Goal: Information Seeking & Learning: Learn about a topic

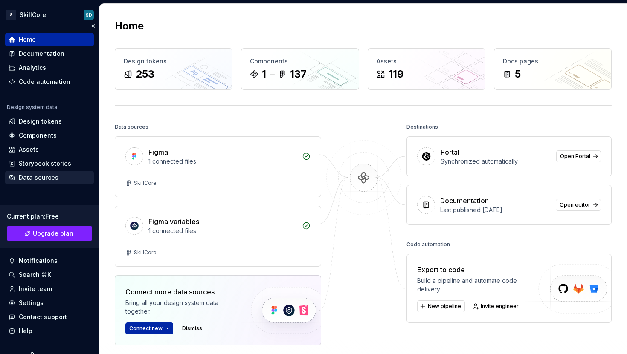
click at [43, 178] on div "Data sources" at bounding box center [39, 178] width 40 height 9
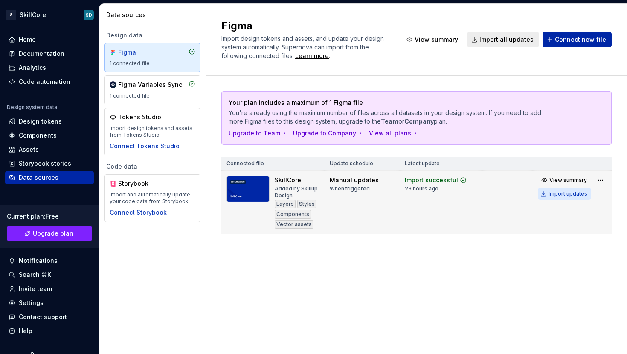
click at [558, 194] on div "Import updates" at bounding box center [567, 194] width 39 height 7
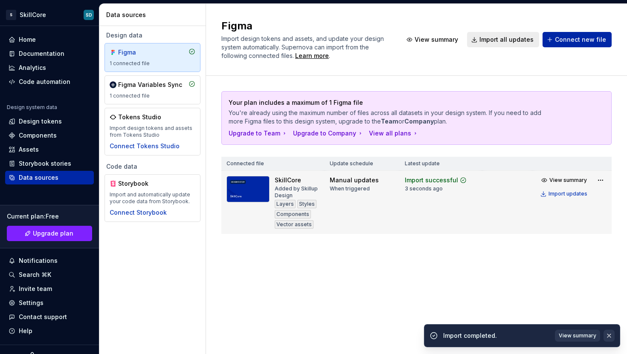
click at [607, 334] on button "button" at bounding box center [608, 336] width 11 height 12
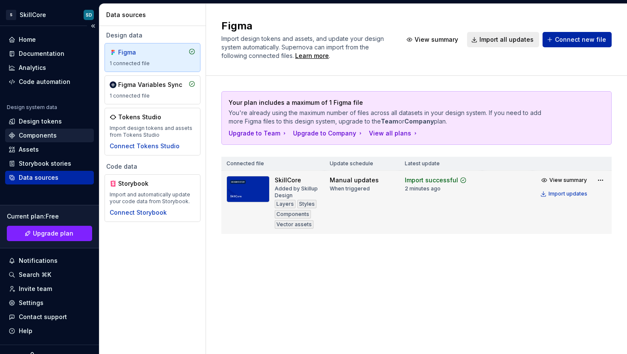
click at [39, 137] on div "Components" at bounding box center [38, 135] width 38 height 9
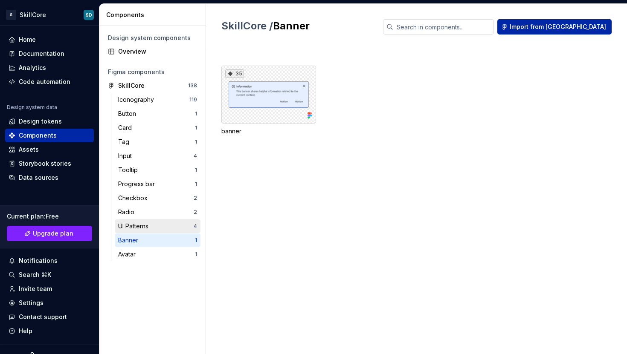
click at [152, 223] on div "UI Patterns" at bounding box center [135, 226] width 34 height 9
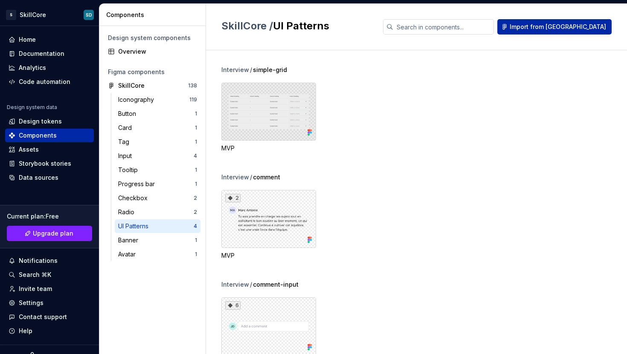
click at [255, 123] on div at bounding box center [268, 112] width 95 height 58
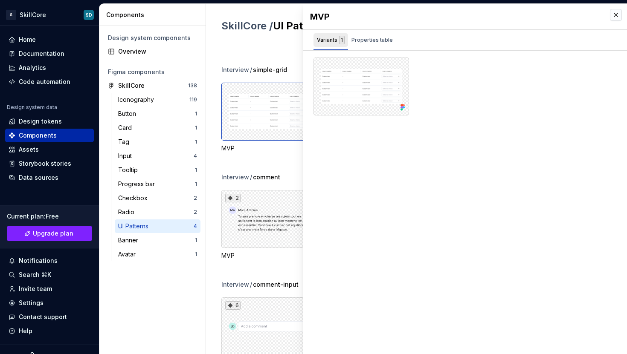
click at [329, 40] on div "Variants 1" at bounding box center [331, 40] width 28 height 9
drag, startPoint x: 361, startPoint y: 42, endPoint x: 350, endPoint y: 43, distance: 10.7
click at [361, 42] on div "Properties table" at bounding box center [371, 40] width 41 height 9
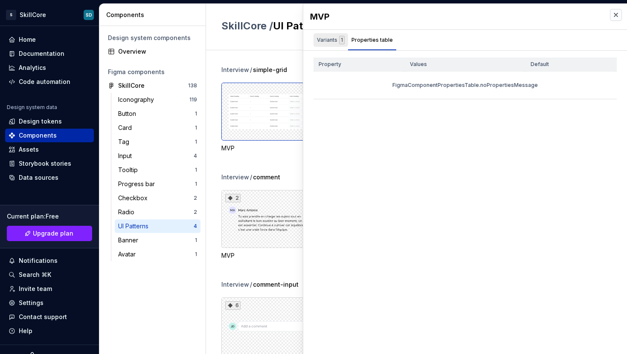
click at [328, 43] on div "Variants 1" at bounding box center [331, 40] width 28 height 9
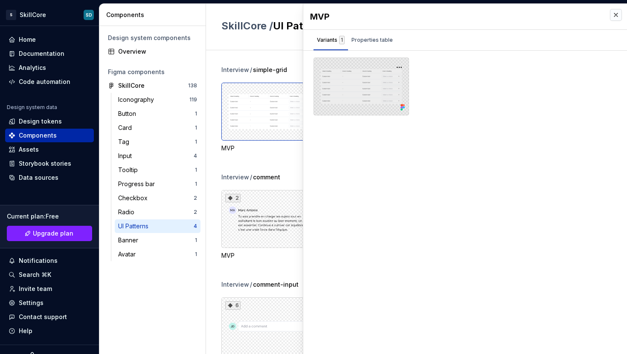
click at [358, 90] on div at bounding box center [361, 87] width 96 height 58
click at [398, 65] on button "button" at bounding box center [399, 67] width 12 height 12
click at [370, 65] on div at bounding box center [361, 87] width 96 height 58
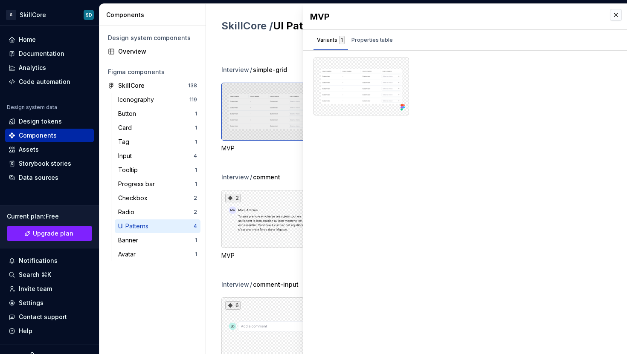
click at [274, 118] on div at bounding box center [268, 112] width 95 height 58
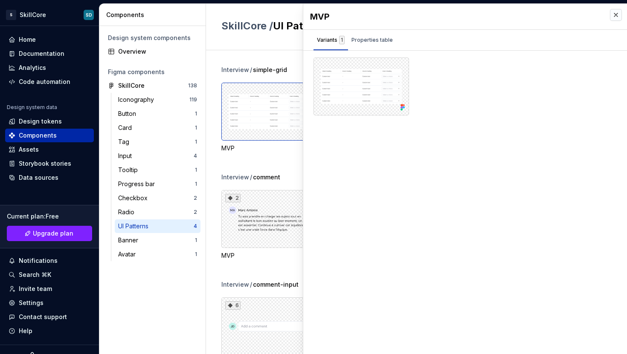
click at [265, 67] on span "simple-grid" at bounding box center [270, 70] width 34 height 9
click at [273, 59] on div "Interview / simple-grid MVP Interview / comment 2 MVP Interview / comment-input…" at bounding box center [424, 202] width 406 height 304
click at [35, 178] on div "Data sources" at bounding box center [39, 178] width 40 height 9
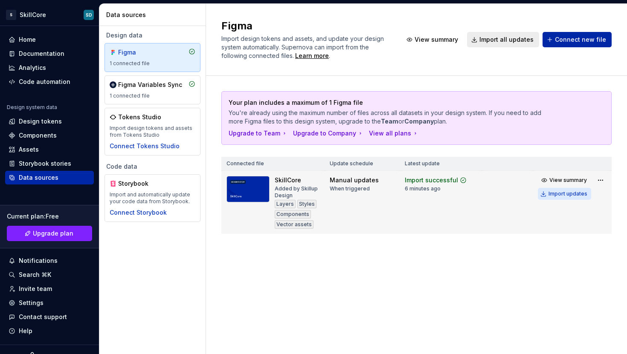
click at [559, 194] on div "Import updates" at bounding box center [567, 194] width 39 height 7
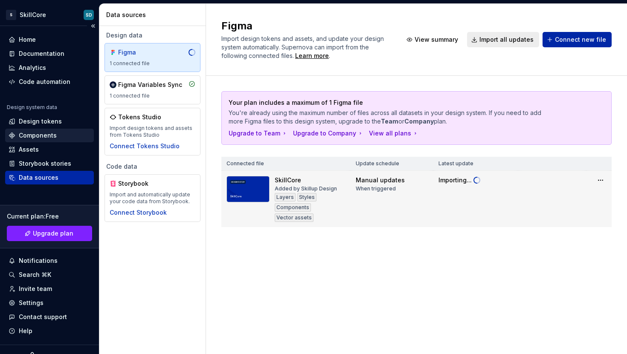
click at [30, 134] on div "Components" at bounding box center [38, 135] width 38 height 9
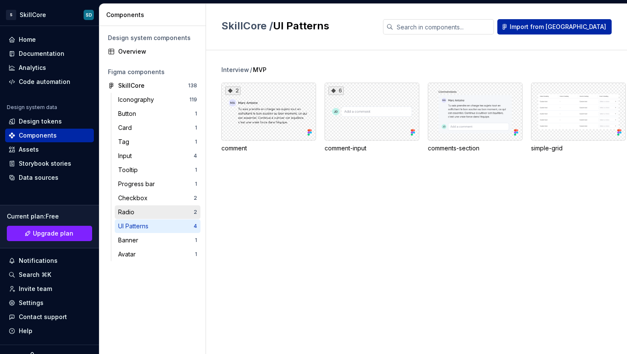
click at [151, 215] on div "Radio" at bounding box center [155, 212] width 75 height 9
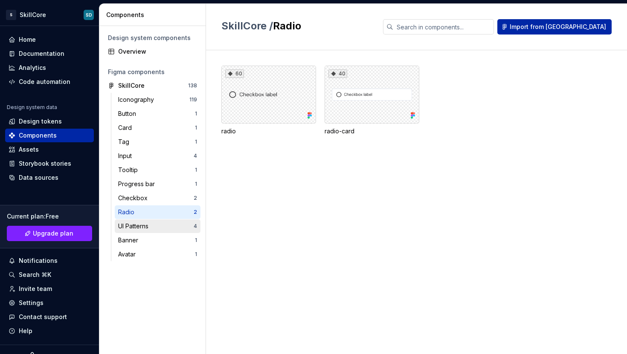
click at [151, 220] on div "UI Patterns 4" at bounding box center [158, 227] width 86 height 14
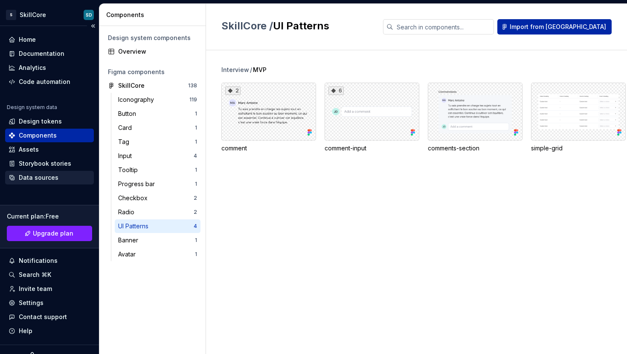
click at [35, 180] on div "Data sources" at bounding box center [39, 178] width 40 height 9
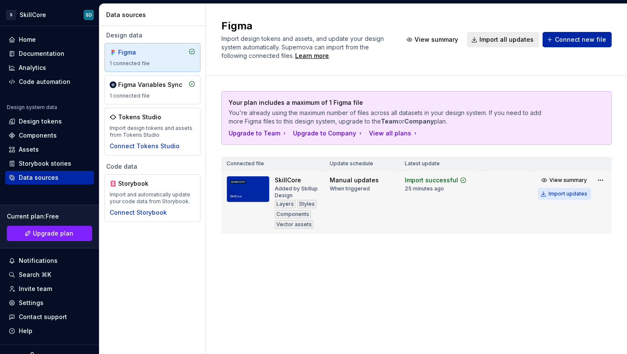
click at [580, 193] on div "Import updates" at bounding box center [567, 194] width 39 height 7
click at [566, 191] on div "Import updates" at bounding box center [567, 194] width 39 height 7
